Goal: Find specific page/section: Find specific page/section

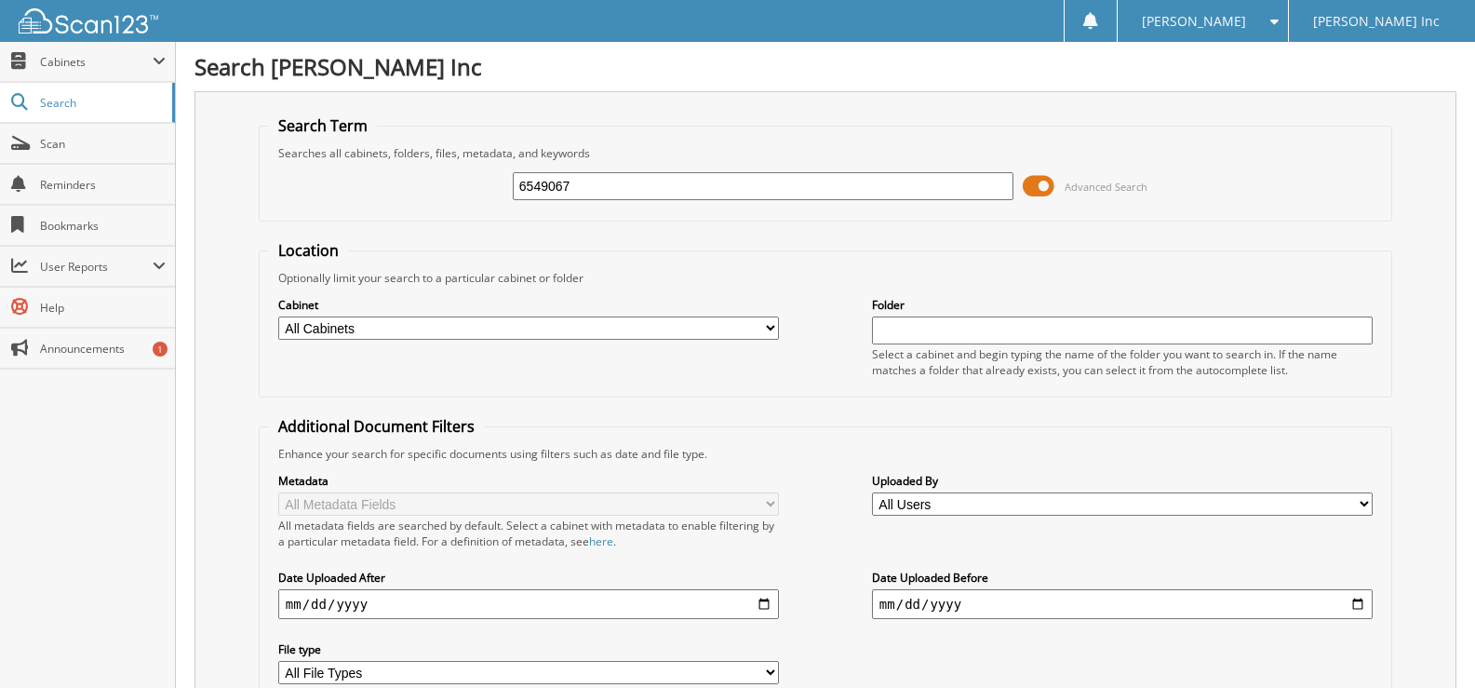
type input "6549067"
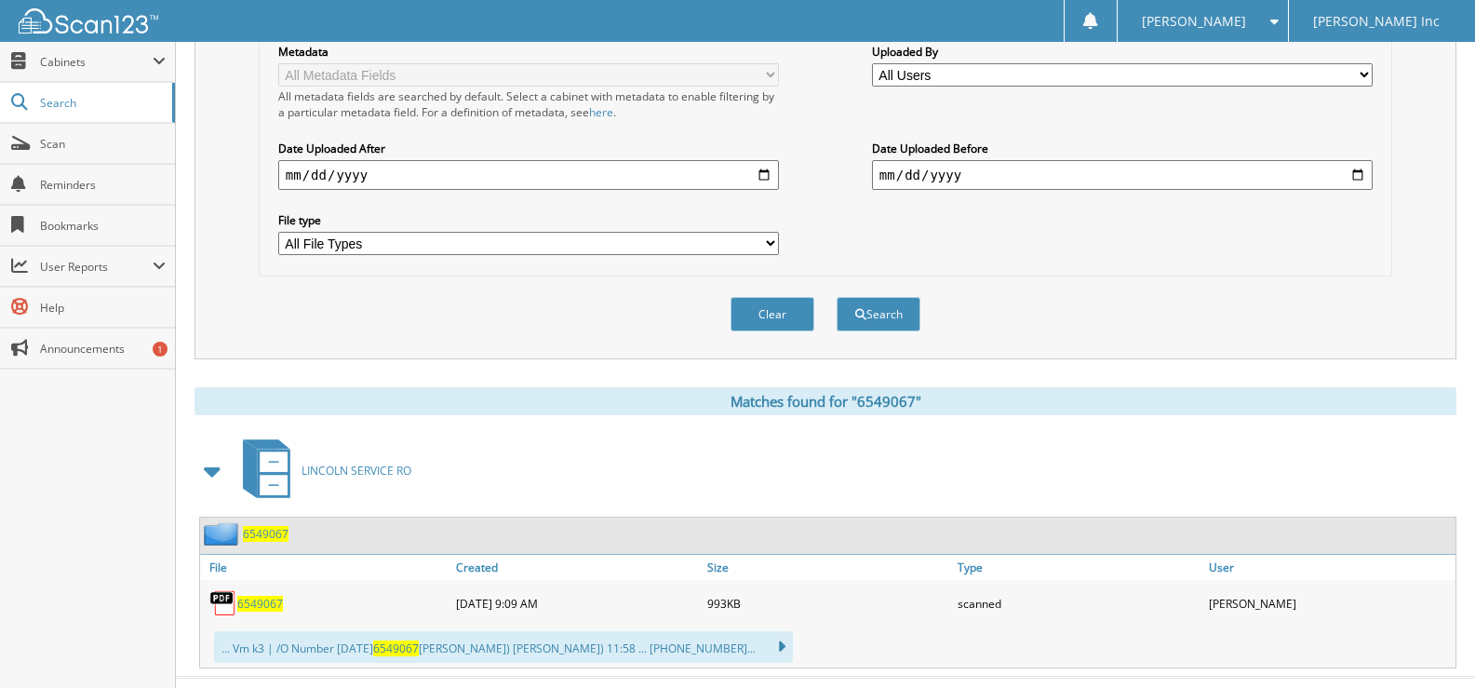
scroll to position [373, 0]
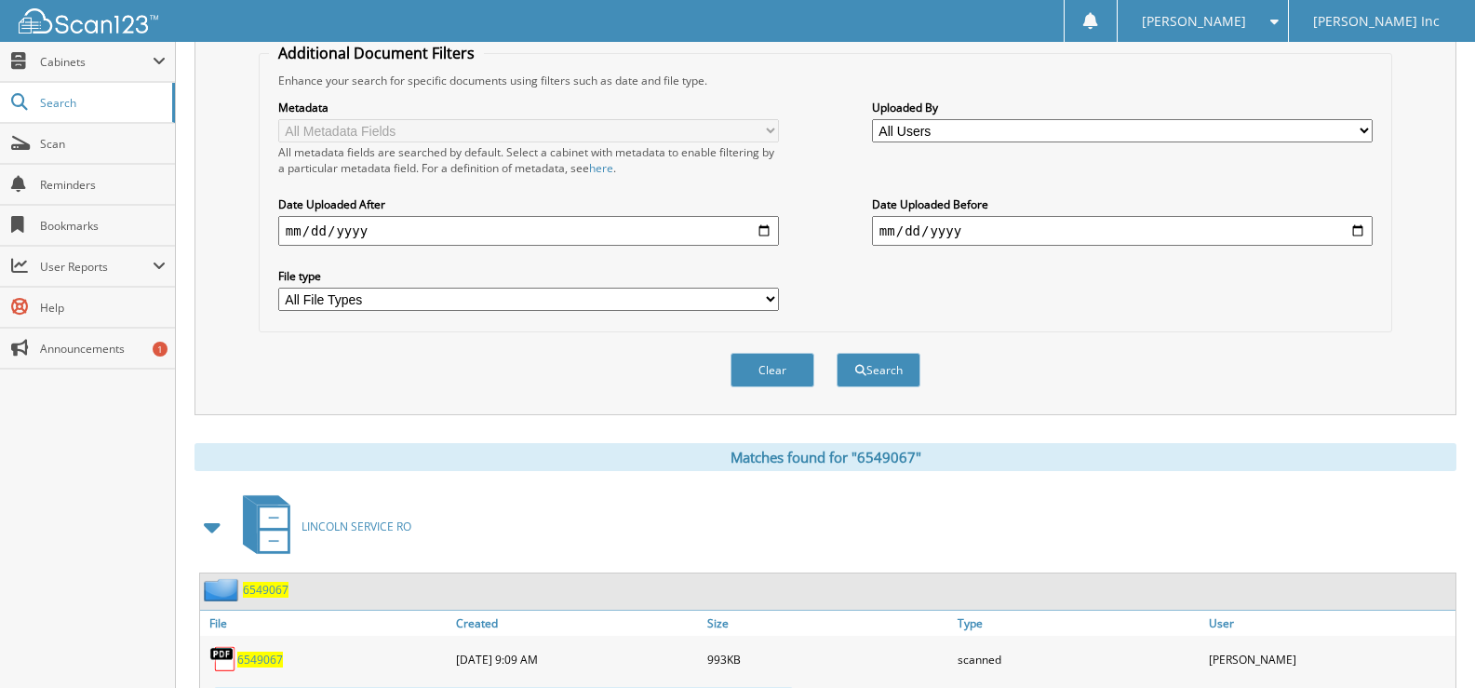
click at [271, 658] on span "6549067" at bounding box center [260, 660] width 46 height 16
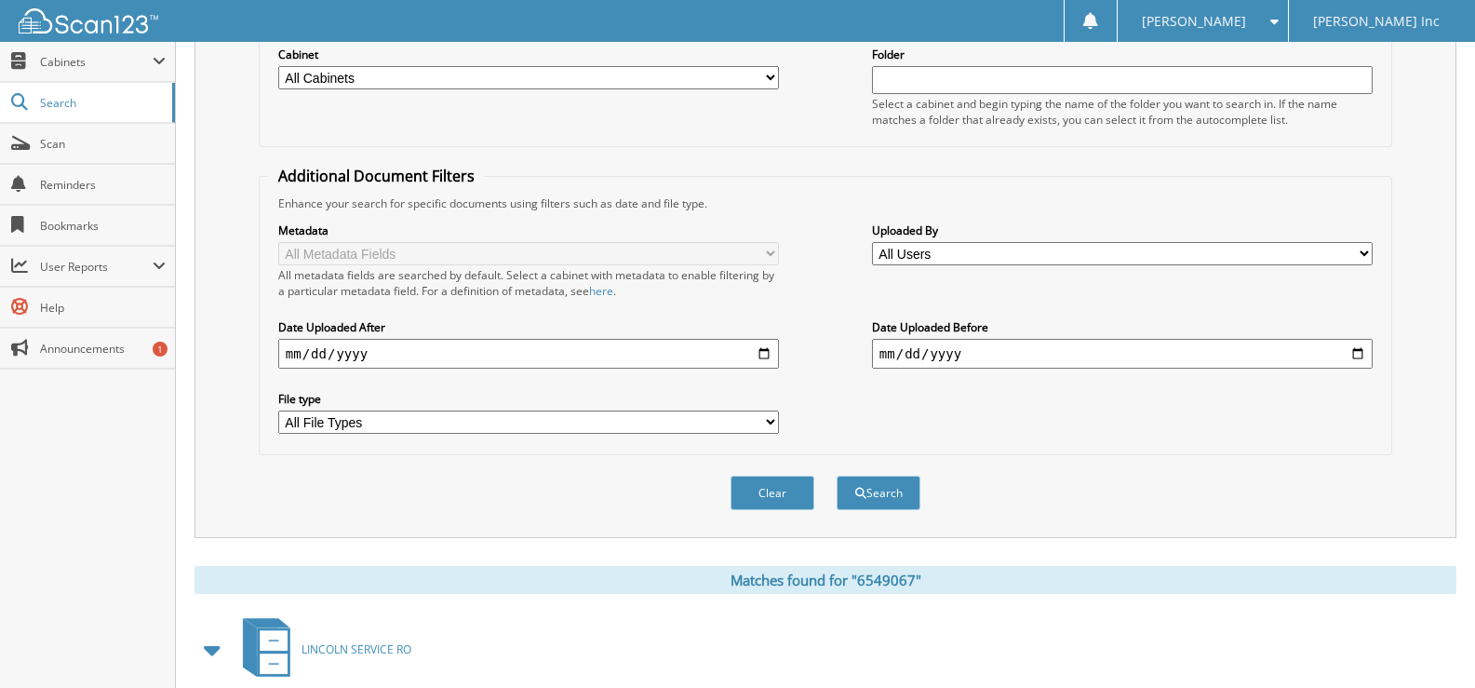
scroll to position [94, 0]
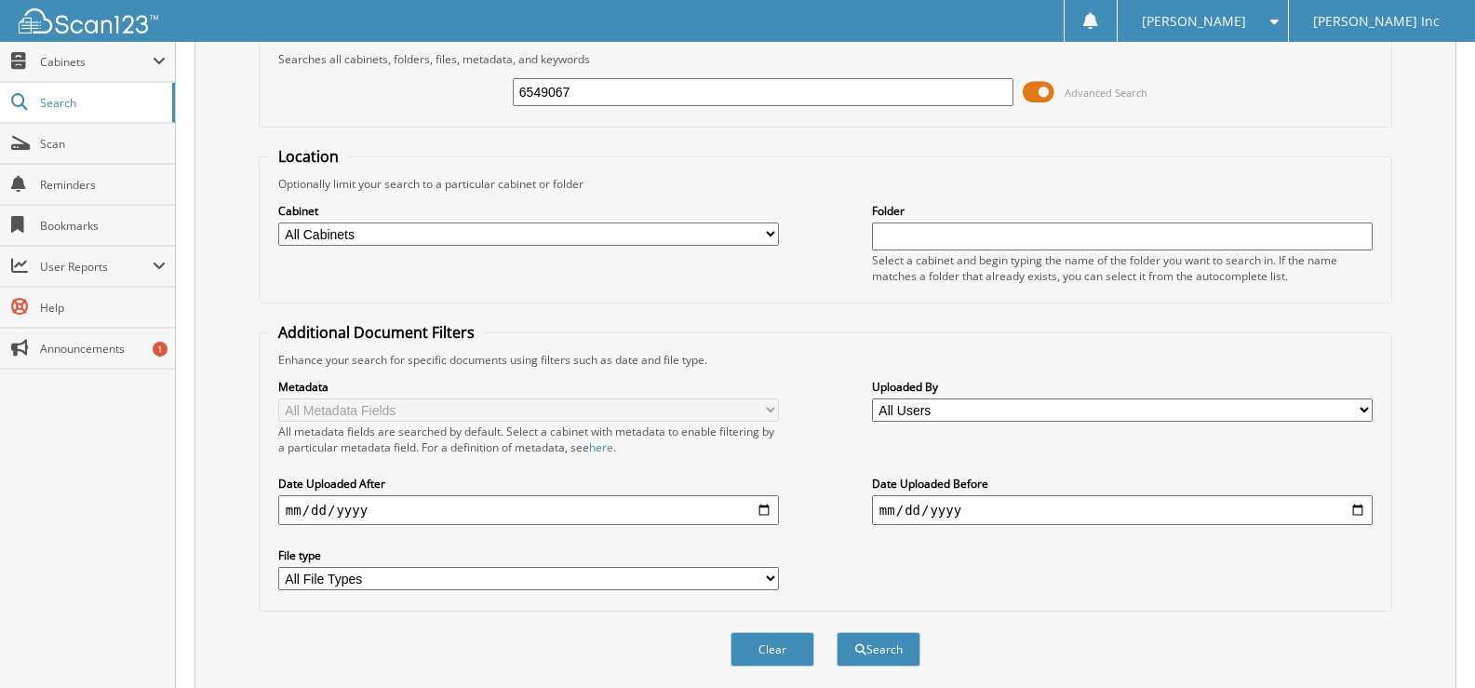
click at [575, 83] on input "6549067" at bounding box center [763, 92] width 501 height 28
